Goal: Navigation & Orientation: Find specific page/section

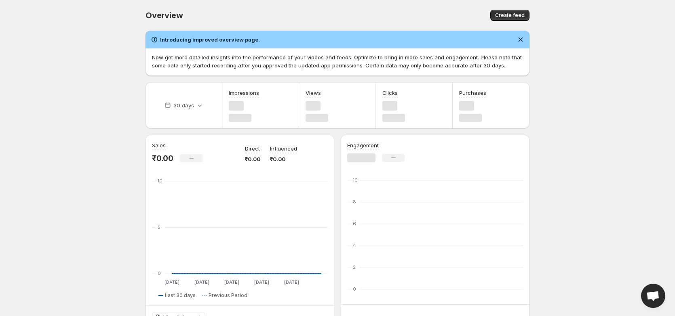
click at [620, 110] on body "Home Feeds Videos Subscription Settings Overview. This page is ready Overview C…" at bounding box center [337, 158] width 675 height 316
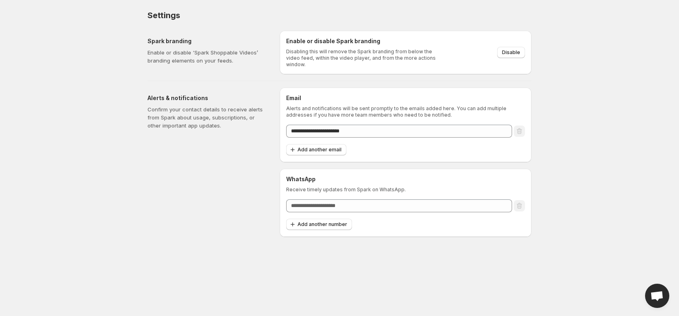
click at [77, 234] on body "**********" at bounding box center [339, 158] width 679 height 316
